Goal: Find specific page/section: Find specific page/section

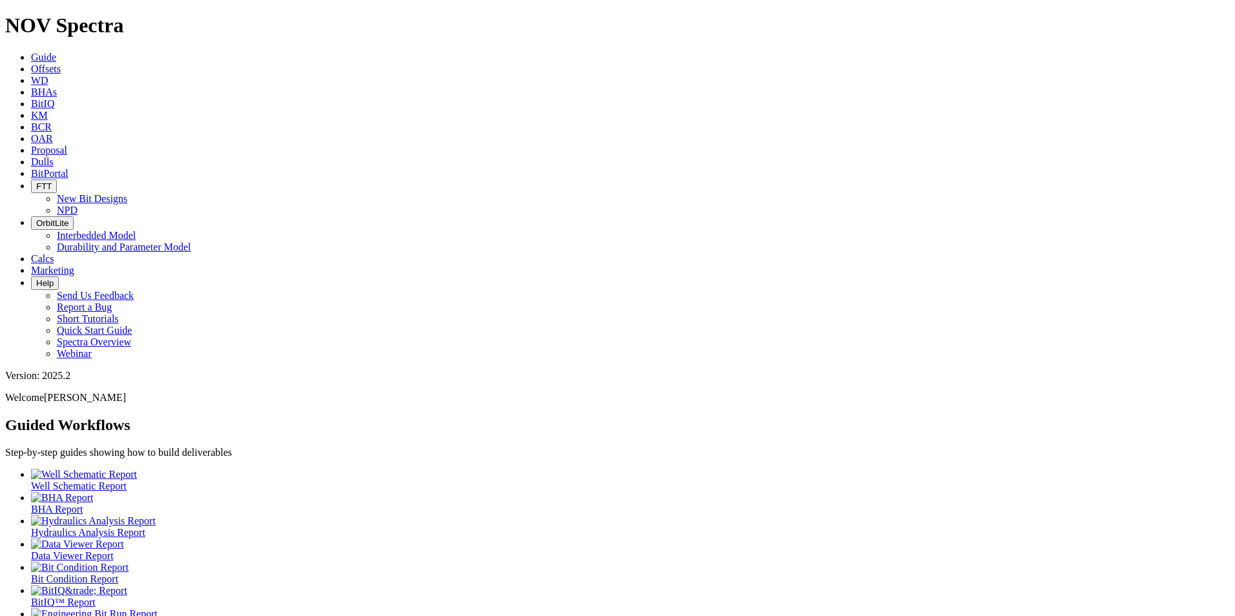
click at [54, 156] on link "Dulls" at bounding box center [42, 161] width 23 height 11
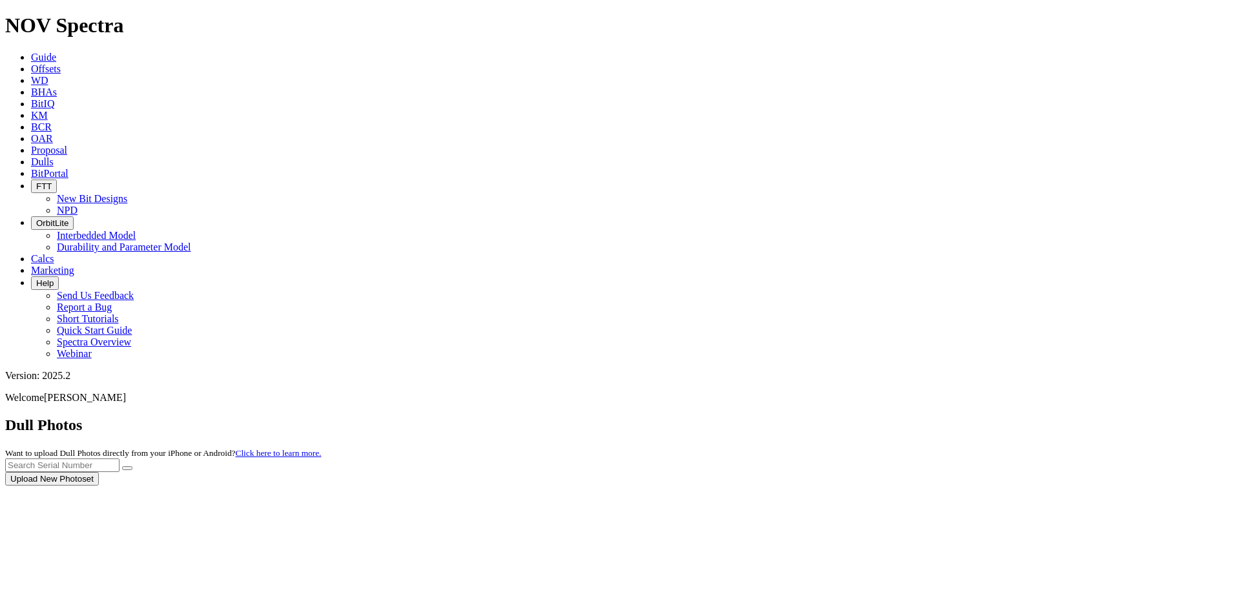
click at [944, 486] on div at bounding box center [617, 486] width 1225 height 0
paste input "A313230"
type input "A313230"
click at [132, 466] on button "submit" at bounding box center [127, 468] width 10 height 4
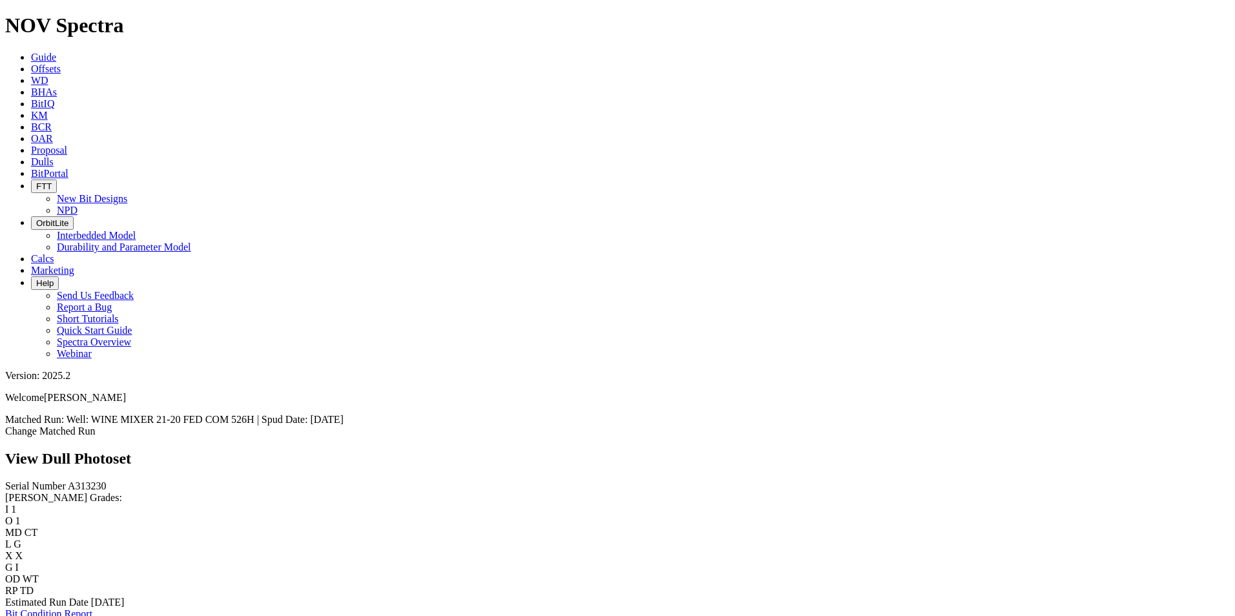
scroll to position [256, 0]
